Goal: Transaction & Acquisition: Purchase product/service

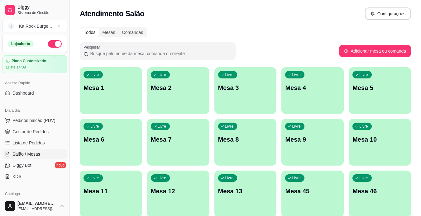
click at [106, 74] on div "Livre Mesa 1" at bounding box center [111, 86] width 62 height 39
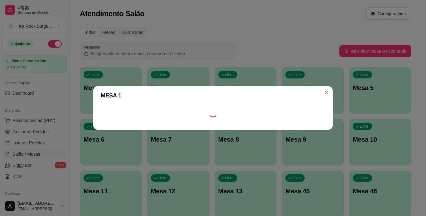
scroll to position [55, 0]
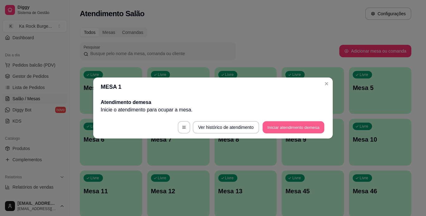
click at [275, 129] on button "Iniciar atendimento de mesa" at bounding box center [293, 128] width 62 height 12
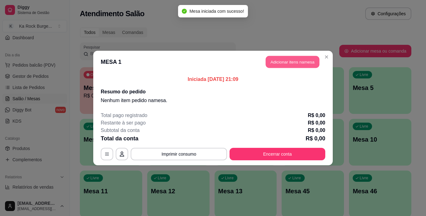
click at [297, 65] on button "Adicionar itens na mesa" at bounding box center [293, 62] width 54 height 12
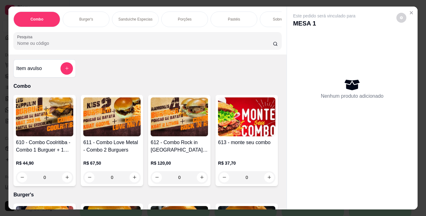
click at [90, 17] on p "Burger's" at bounding box center [86, 19] width 14 height 5
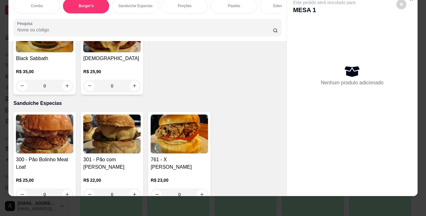
scroll to position [737, 0]
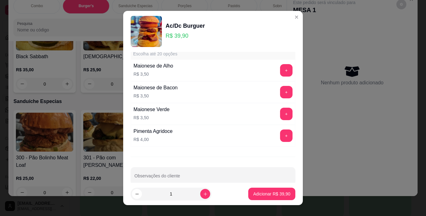
scroll to position [262, 0]
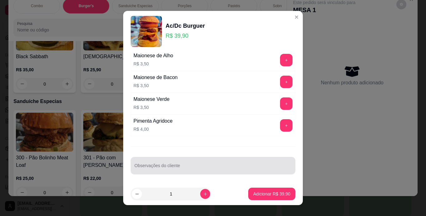
click at [230, 163] on div at bounding box center [212, 166] width 157 height 12
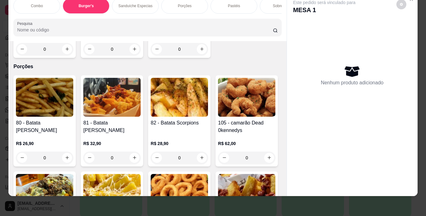
scroll to position [886, 0]
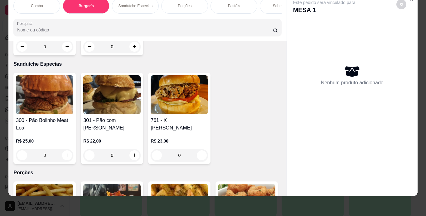
scroll to position [762, 0]
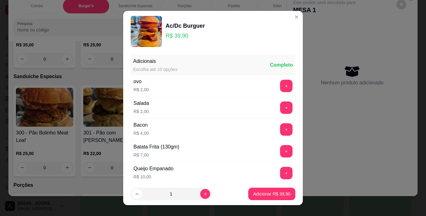
scroll to position [262, 0]
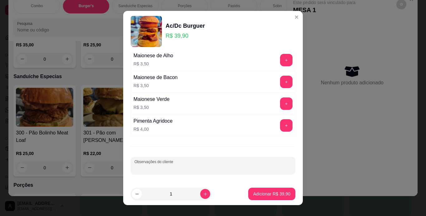
click at [199, 167] on input "Observações do cliente" at bounding box center [212, 168] width 157 height 6
drag, startPoint x: 181, startPoint y: 169, endPoint x: 164, endPoint y: 169, distance: 17.1
click at [148, 170] on input "sem muçarela" at bounding box center [212, 168] width 157 height 6
click at [162, 169] on input "sem muçarela" at bounding box center [212, 168] width 157 height 6
type input "sem mussarela"
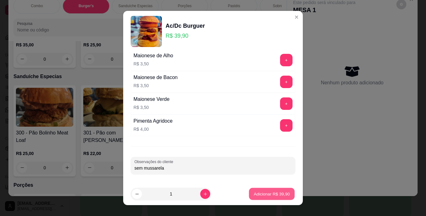
click at [267, 197] on p "Adicionar R$ 39,90" at bounding box center [272, 194] width 36 height 6
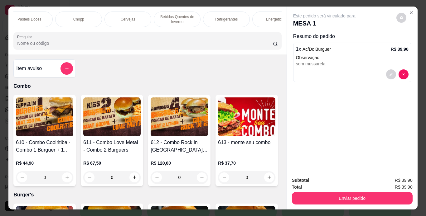
scroll to position [0, 362]
click at [227, 19] on div "Refrigerantes" at bounding box center [217, 20] width 47 height 16
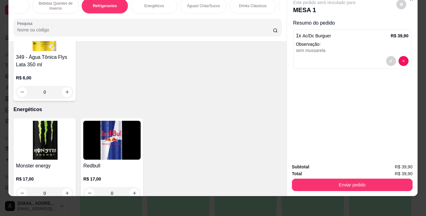
scroll to position [0, 486]
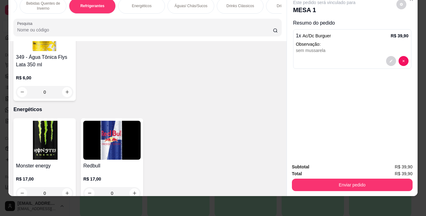
click at [205, 0] on div "Águas/ Chás/Sucos" at bounding box center [190, 6] width 47 height 16
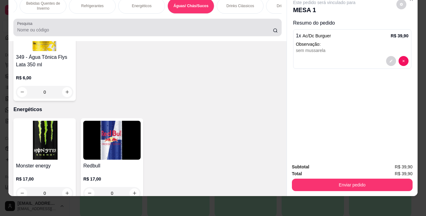
scroll to position [3796, 0]
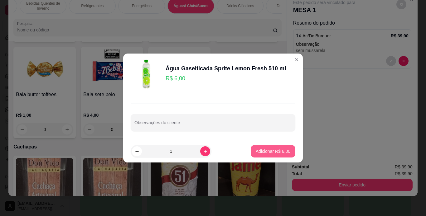
click at [269, 151] on p "Adicionar R$ 6,00" at bounding box center [273, 151] width 35 height 6
type input "1"
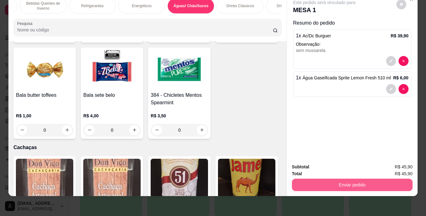
click at [328, 183] on button "Enviar pedido" at bounding box center [352, 185] width 121 height 12
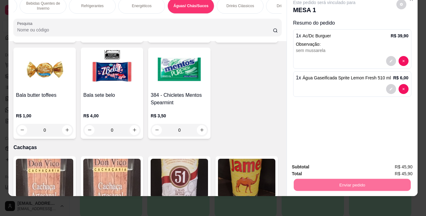
click at [335, 163] on button "Não registrar e enviar pedido" at bounding box center [331, 165] width 63 height 12
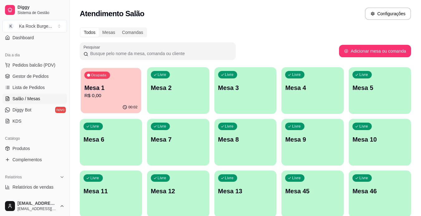
click at [127, 79] on div "Ocupada Mesa 1 R$ 0,00" at bounding box center [111, 85] width 60 height 34
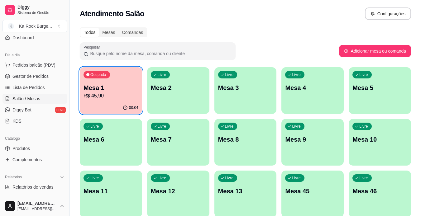
click at [96, 100] on div "Ocupada Mesa 1 R$ 45,90" at bounding box center [111, 84] width 62 height 35
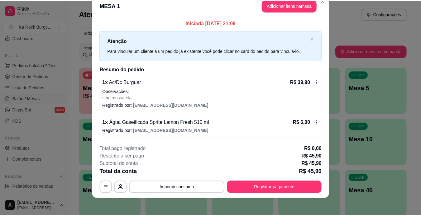
scroll to position [0, 0]
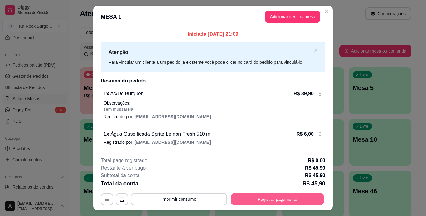
click at [291, 202] on button "Registrar pagamento" at bounding box center [277, 199] width 93 height 12
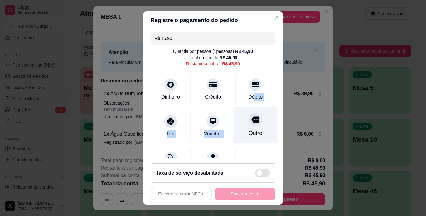
drag, startPoint x: 243, startPoint y: 97, endPoint x: 240, endPoint y: 115, distance: 17.7
click at [240, 115] on div "R$ 45,90 Quantia por pessoa ( 1 pessoas) R$ 45,90 Total do pedido R$ 45,90 Rest…" at bounding box center [213, 94] width 140 height 129
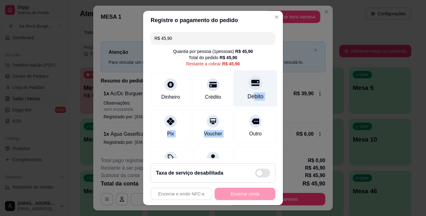
click at [250, 98] on div "Débito" at bounding box center [255, 97] width 16 height 8
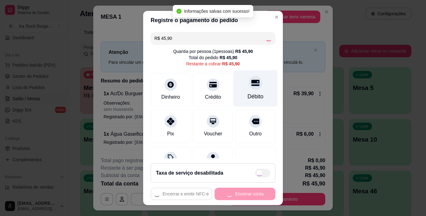
type input "R$ 0,00"
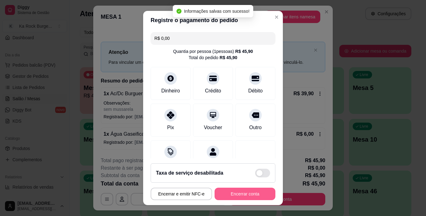
click at [228, 189] on button "Encerrar conta" at bounding box center [244, 194] width 61 height 12
